Goal: Task Accomplishment & Management: Manage account settings

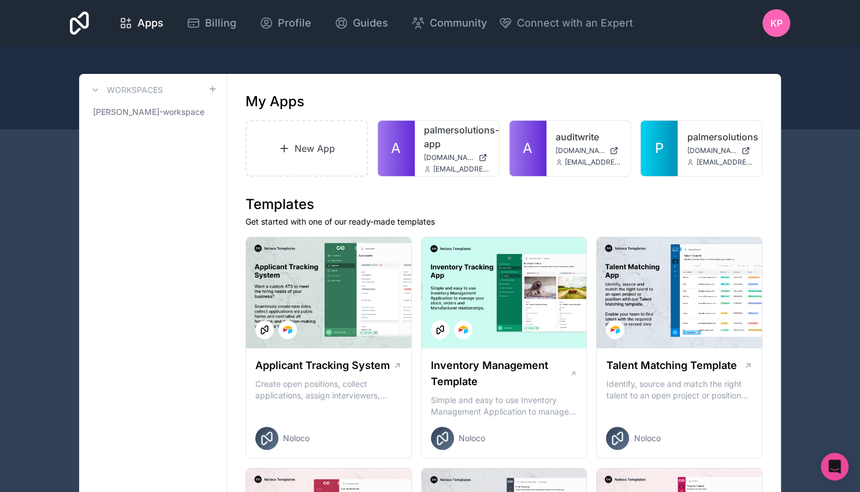
click at [0, 0] on icon at bounding box center [0, 0] width 0 height 0
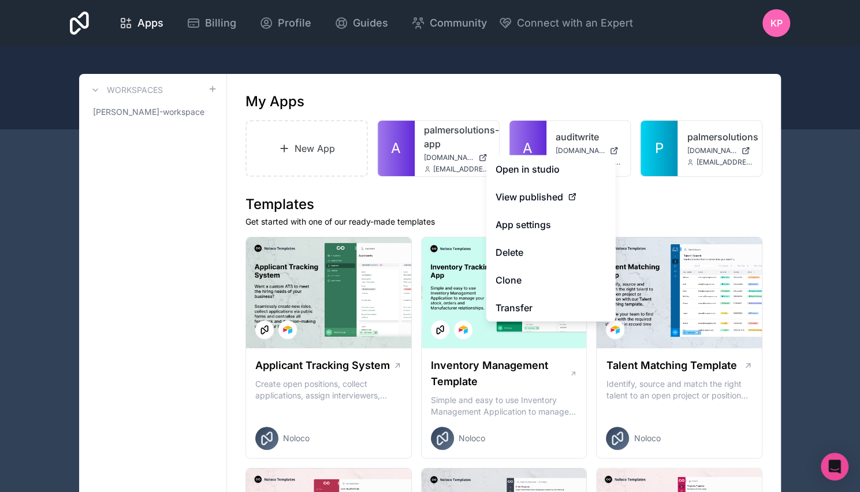
click at [566, 199] on div "View published" at bounding box center [551, 197] width 111 height 14
click at [531, 195] on span "View published" at bounding box center [530, 197] width 68 height 14
click at [565, 195] on div "View published" at bounding box center [551, 197] width 111 height 14
click at [0, 0] on div at bounding box center [0, 0] width 0 height 0
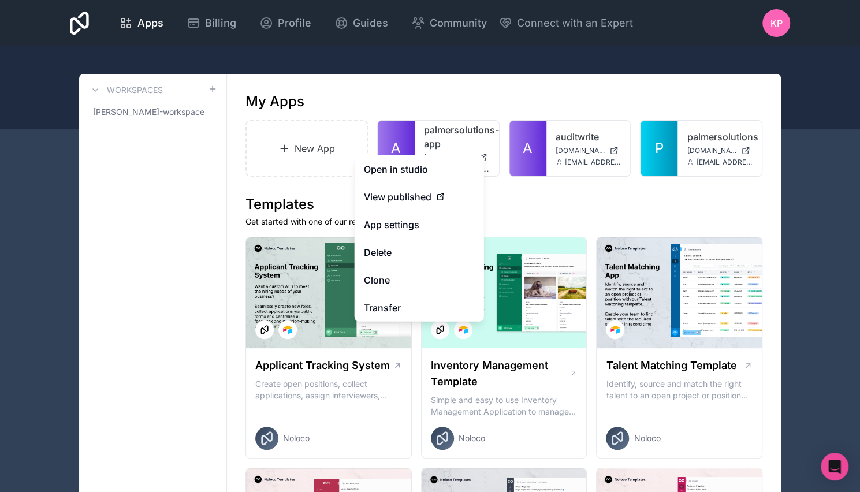
click at [425, 200] on span "View published" at bounding box center [398, 197] width 68 height 14
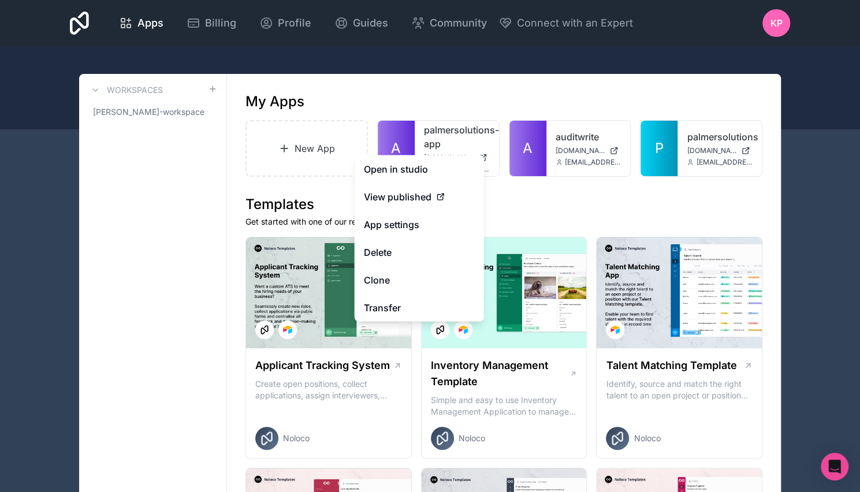
click at [400, 198] on span "View published" at bounding box center [398, 197] width 68 height 14
click at [438, 195] on icon at bounding box center [439, 197] width 5 height 5
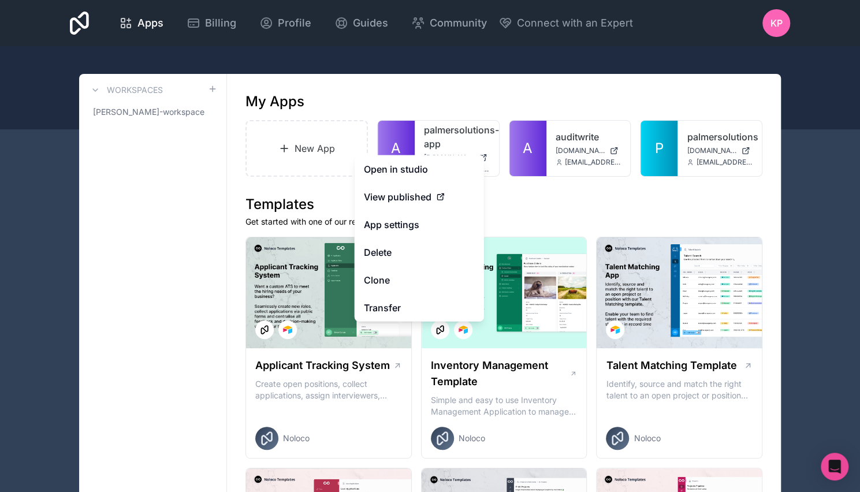
click at [438, 195] on icon at bounding box center [439, 197] width 5 height 5
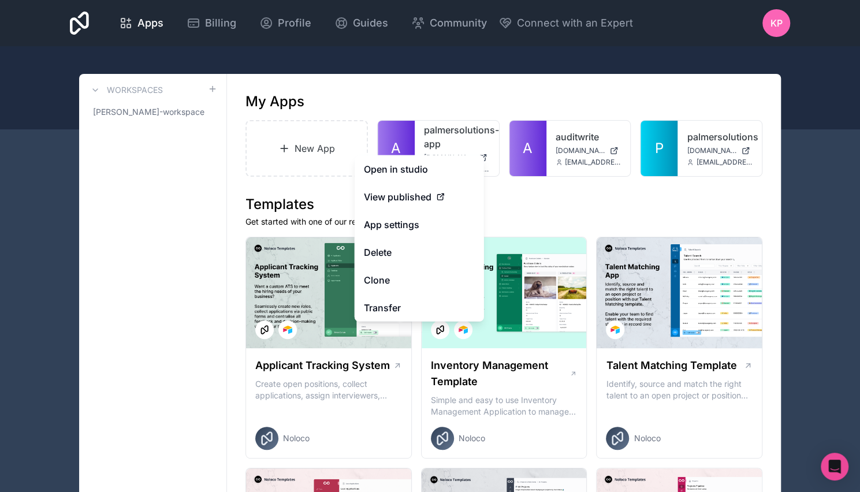
click at [0, 0] on icon at bounding box center [0, 0] width 0 height 0
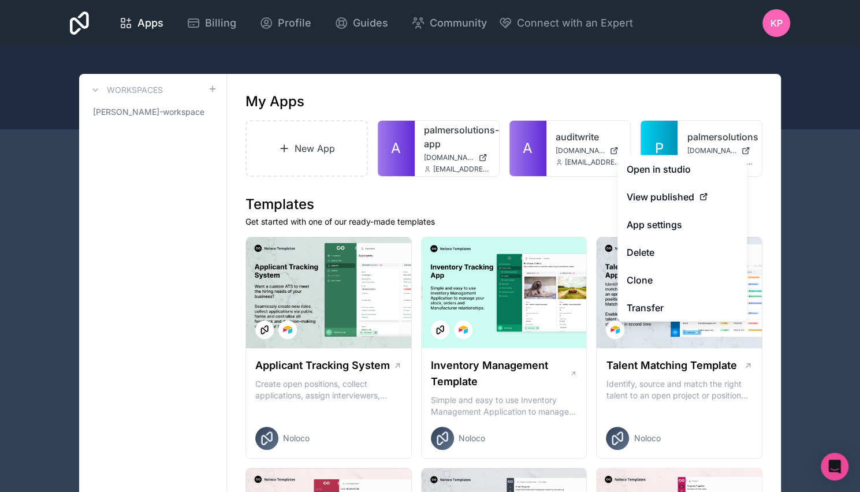
click at [695, 199] on div "View published" at bounding box center [682, 197] width 111 height 14
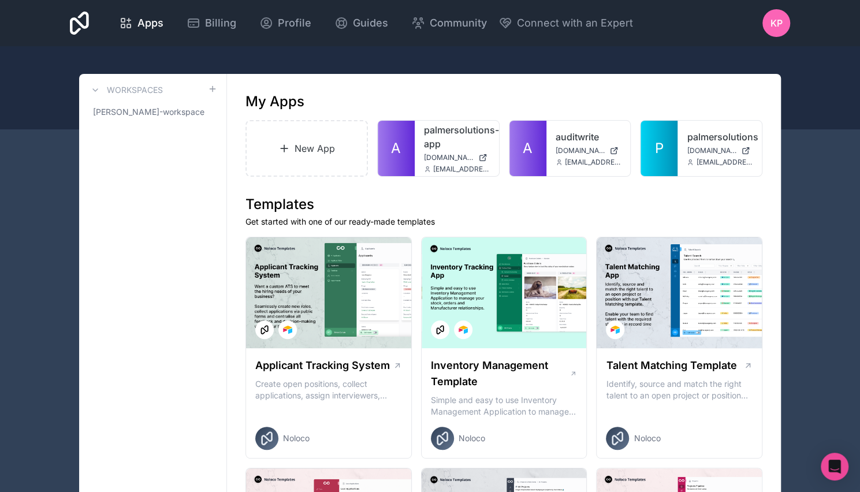
click at [0, 0] on div at bounding box center [0, 0] width 0 height 0
click at [0, 0] on icon at bounding box center [0, 0] width 0 height 0
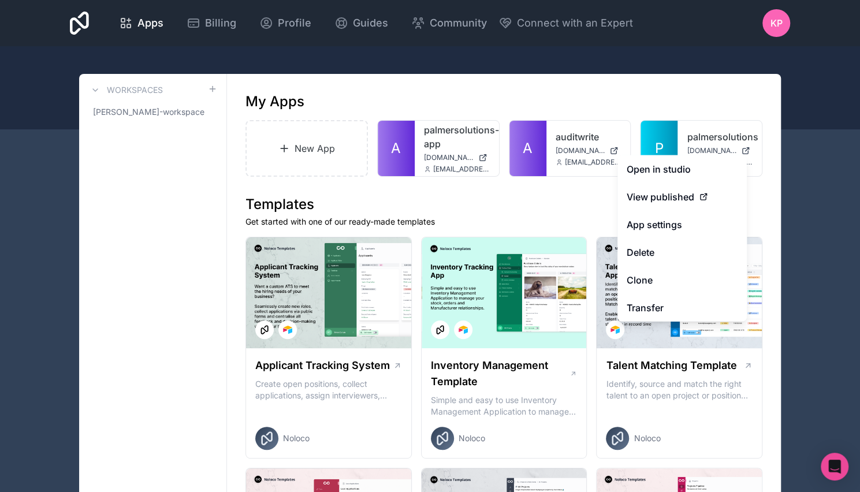
click at [665, 258] on button "Delete" at bounding box center [681, 253] width 129 height 28
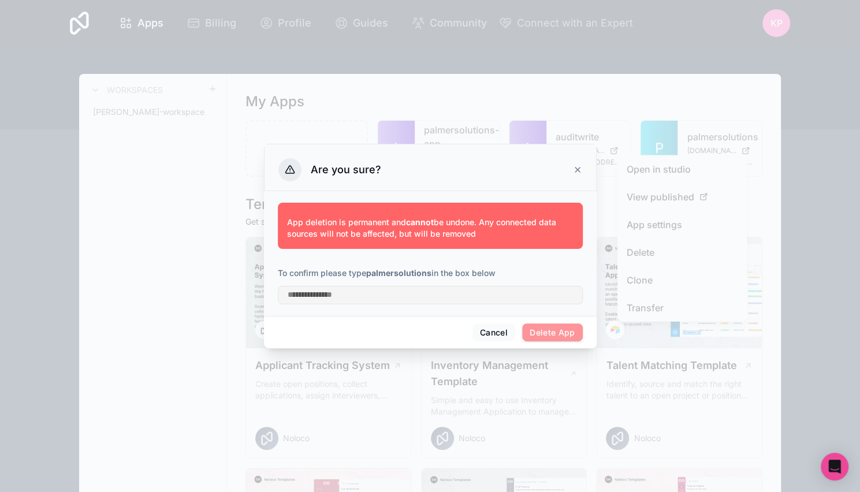
click at [401, 274] on strong "palmersolutions" at bounding box center [398, 273] width 65 height 10
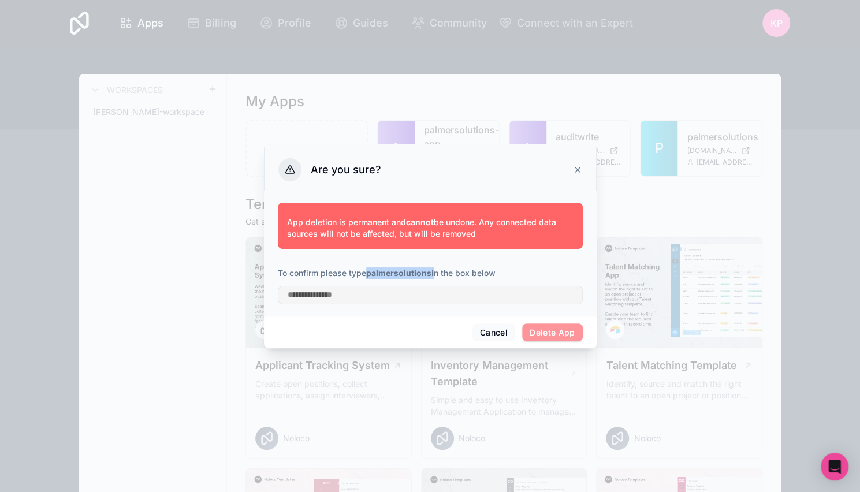
copy p "palmersolutions"
click at [375, 284] on div at bounding box center [430, 291] width 305 height 25
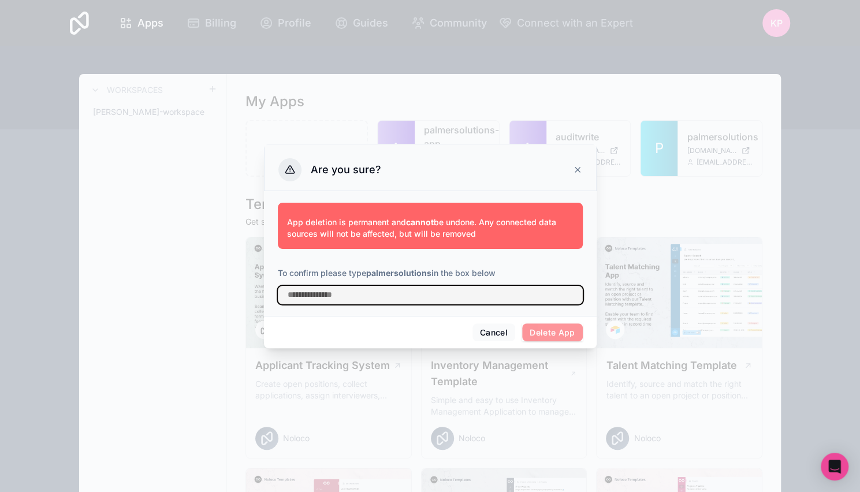
click at [356, 293] on input "text" at bounding box center [430, 295] width 305 height 18
paste input "**********"
type input "**********"
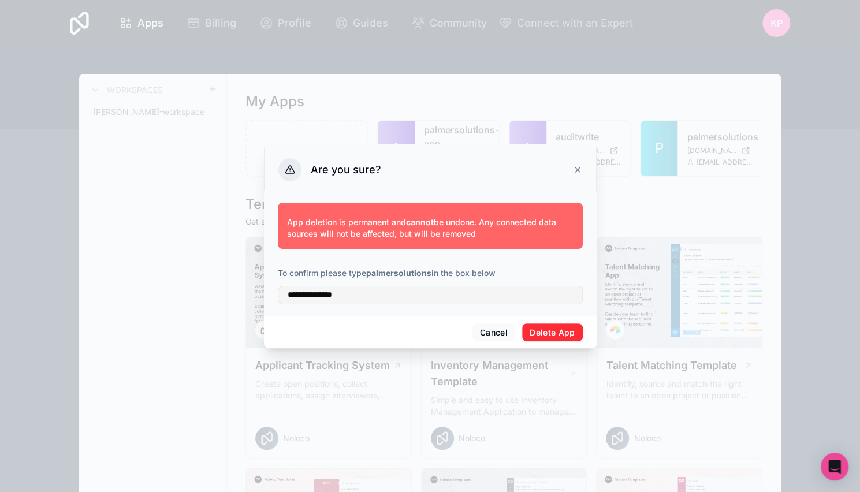
click at [561, 331] on button "Delete App" at bounding box center [552, 332] width 61 height 18
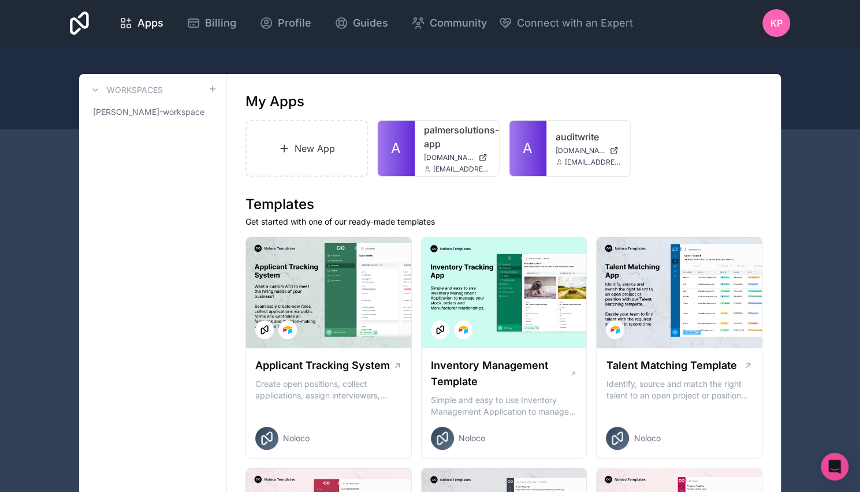
click at [564, 130] on link "auditwrite" at bounding box center [589, 137] width 66 height 14
click at [0, 0] on icon at bounding box center [0, 0] width 0 height 0
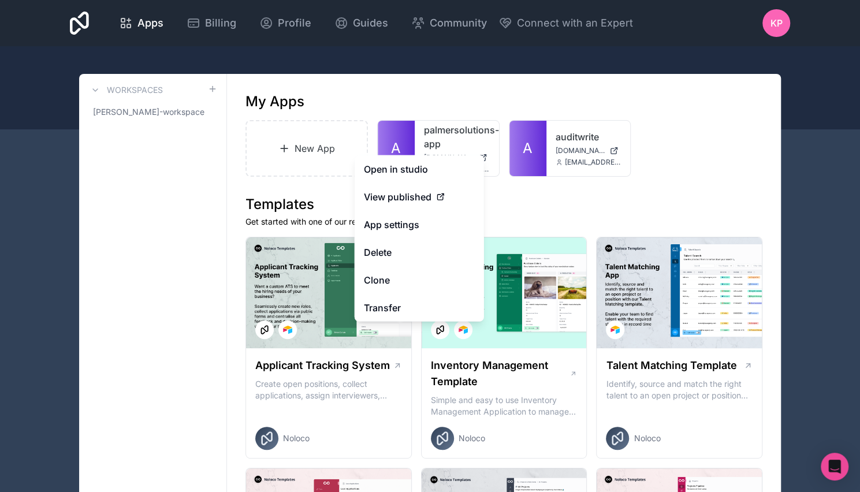
click at [402, 170] on link "Open in studio" at bounding box center [419, 169] width 129 height 28
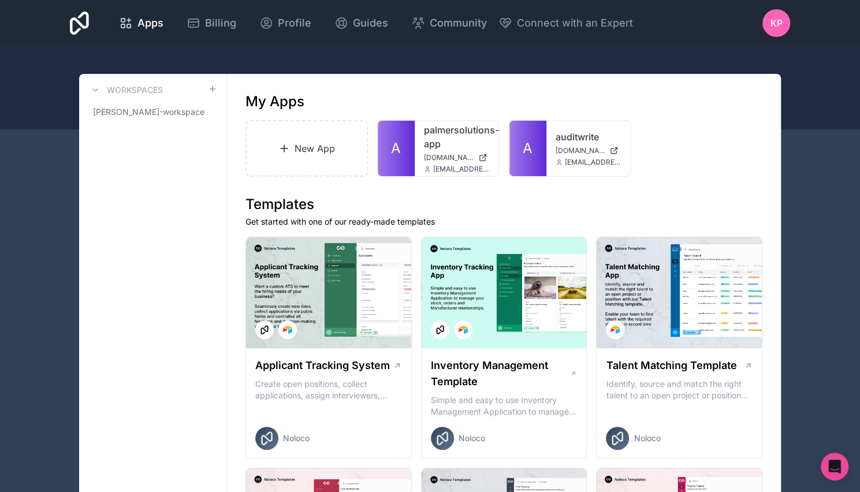
click at [576, 131] on link "auditwrite" at bounding box center [589, 137] width 66 height 14
